Goal: Check status: Check status

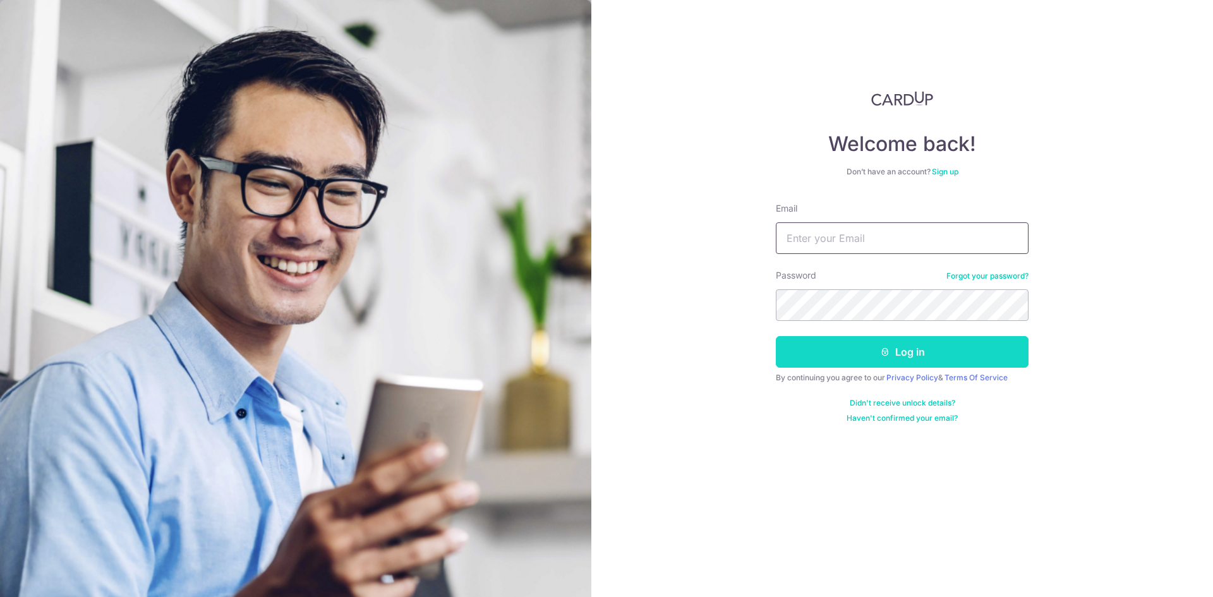
type input "[EMAIL_ADDRESS][DOMAIN_NAME]"
click at [900, 346] on button "Log in" at bounding box center [902, 352] width 253 height 32
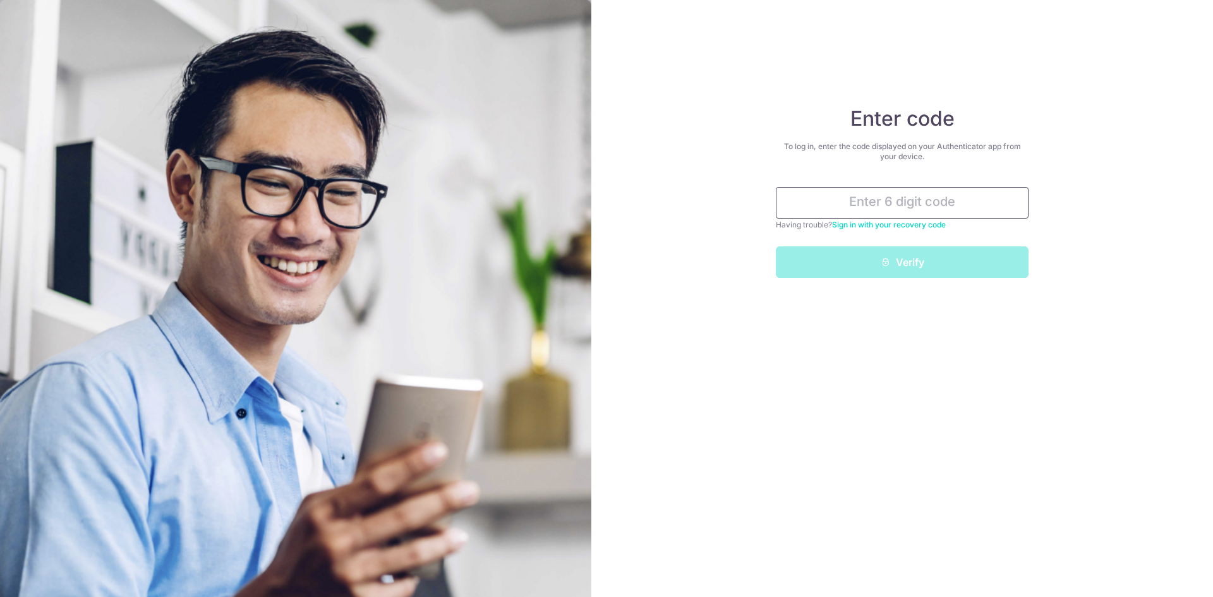
click at [918, 200] on input "text" at bounding box center [902, 203] width 253 height 32
click at [934, 203] on input "text" at bounding box center [902, 203] width 253 height 32
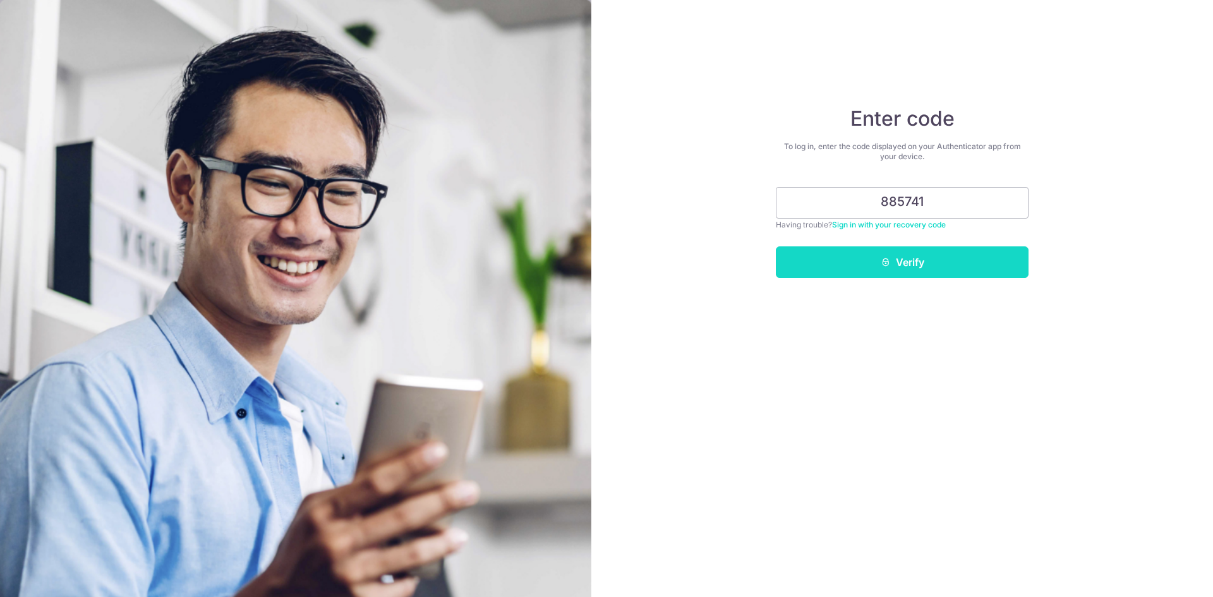
type input "885741"
click at [918, 258] on button "Verify" at bounding box center [902, 262] width 253 height 32
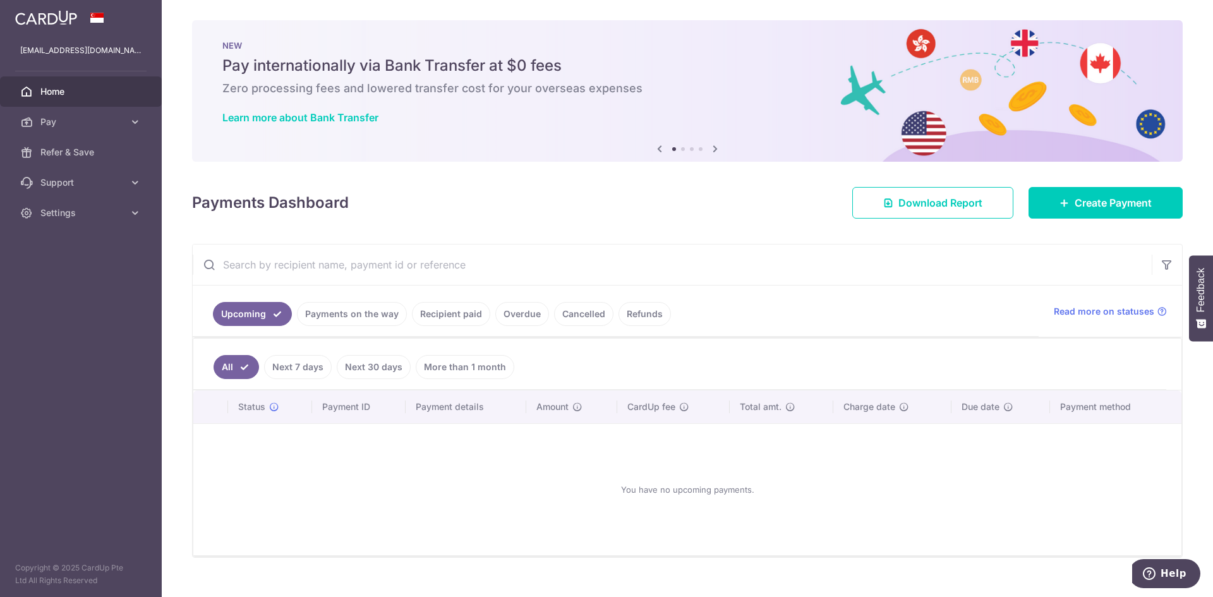
click at [366, 315] on link "Payments on the way" at bounding box center [352, 314] width 110 height 24
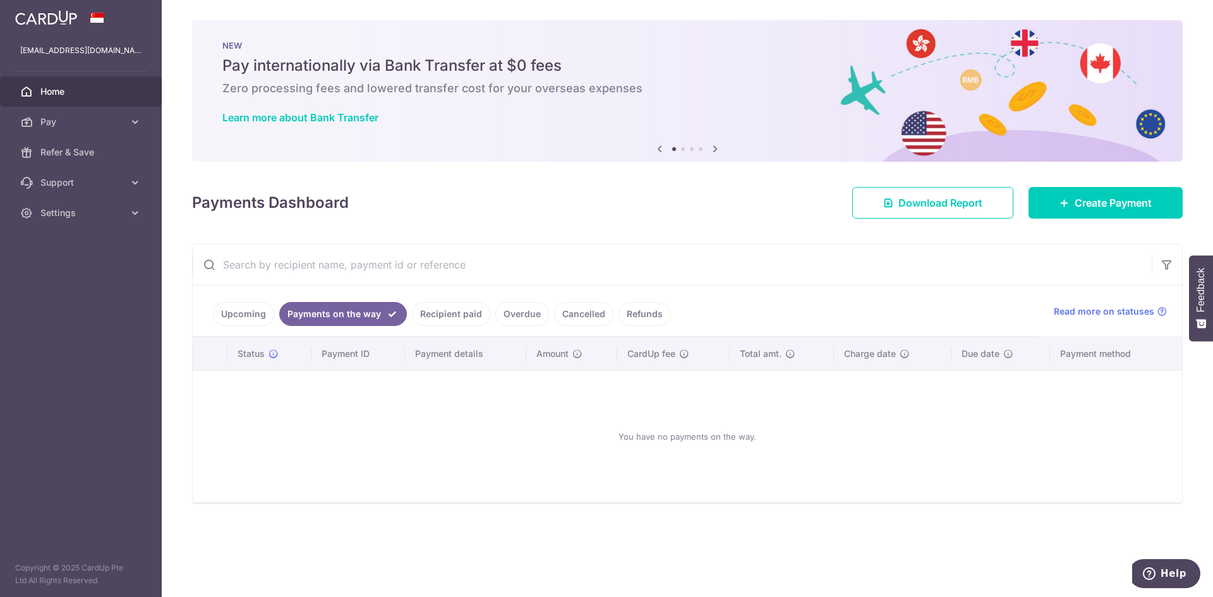
click at [451, 314] on link "Recipient paid" at bounding box center [451, 314] width 78 height 24
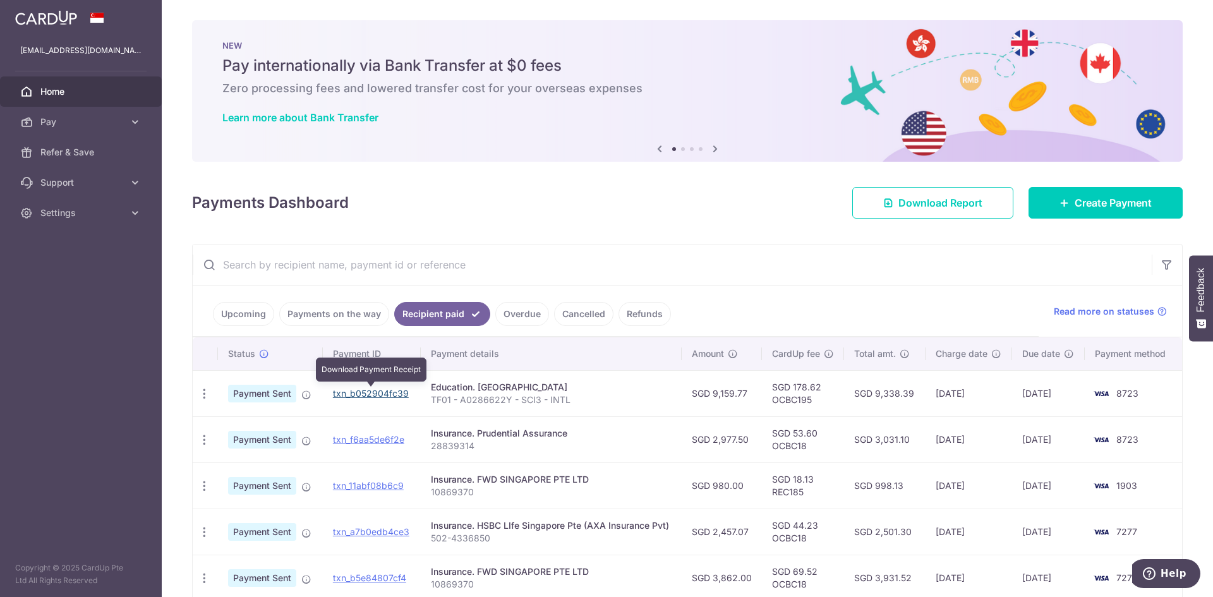
drag, startPoint x: 352, startPoint y: 395, endPoint x: 676, endPoint y: 61, distance: 465.5
click at [352, 395] on link "txn_b052904fc39" at bounding box center [371, 393] width 76 height 11
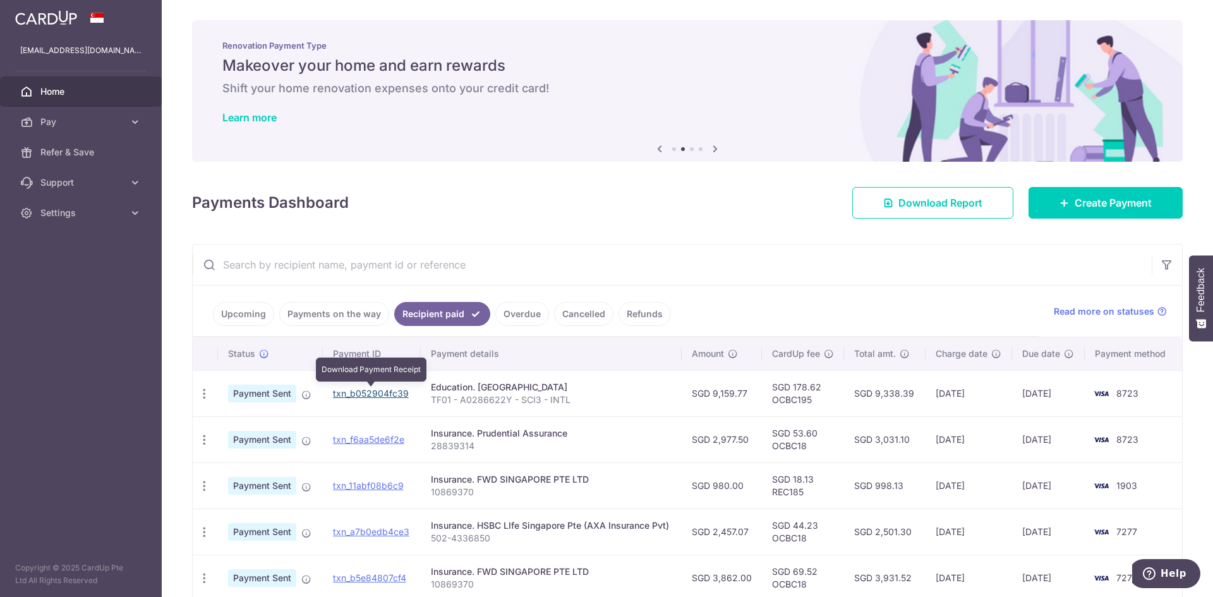
drag, startPoint x: 371, startPoint y: 394, endPoint x: 671, endPoint y: 68, distance: 442.7
click at [371, 394] on link "txn_b052904fc39" at bounding box center [371, 393] width 76 height 11
